Goal: Transaction & Acquisition: Purchase product/service

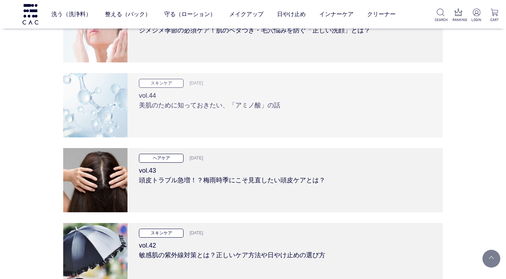
scroll to position [500, 0]
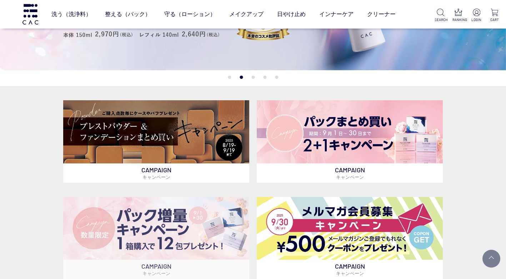
scroll to position [36, 0]
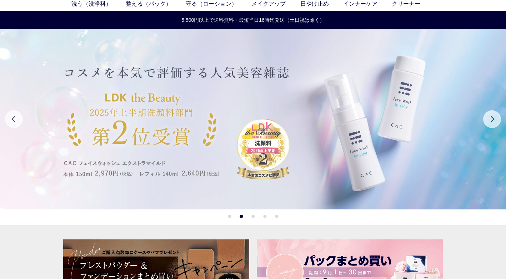
drag, startPoint x: 208, startPoint y: 116, endPoint x: 209, endPoint y: 120, distance: 4.0
click at [209, 115] on img at bounding box center [253, 119] width 506 height 181
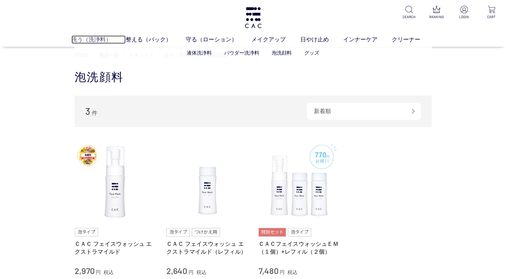
click at [102, 38] on link "洗う（洗浄料）" at bounding box center [98, 39] width 54 height 9
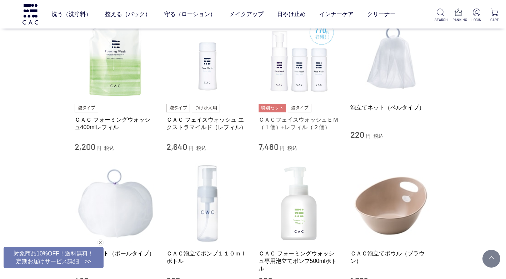
scroll to position [464, 0]
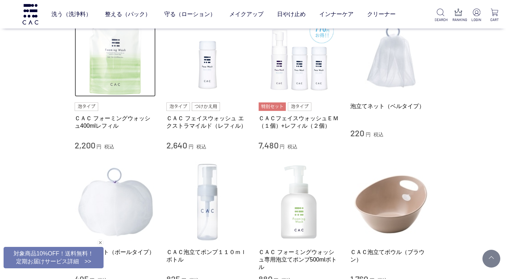
click at [100, 61] on img at bounding box center [115, 55] width 81 height 81
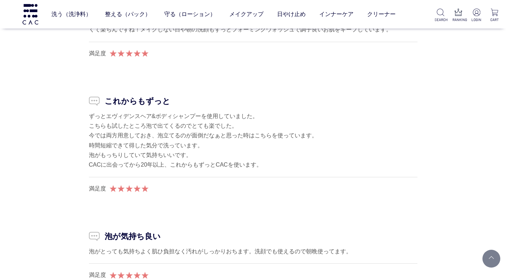
scroll to position [1143, 0]
